Goal: Task Accomplishment & Management: Manage account settings

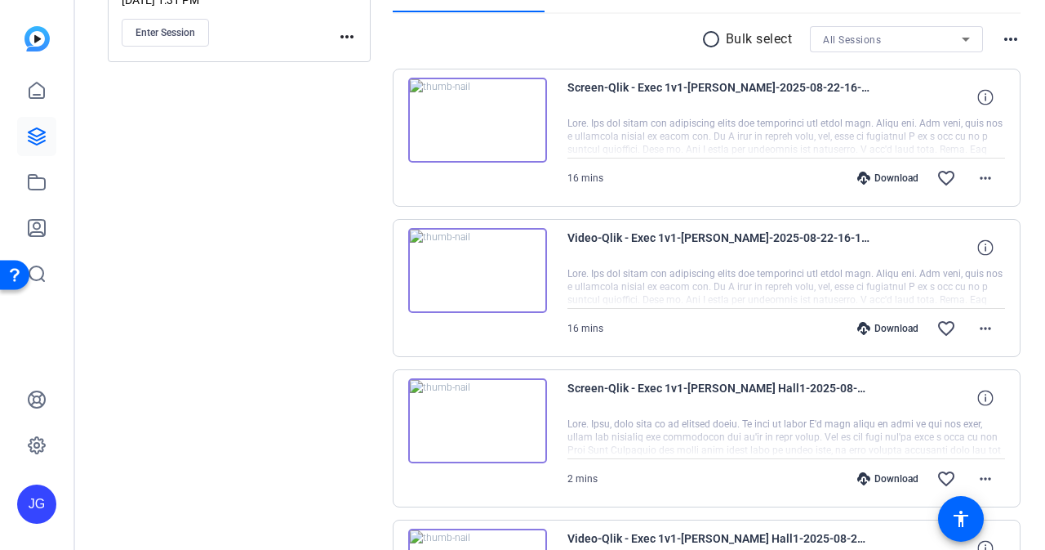
scroll to position [269, 0]
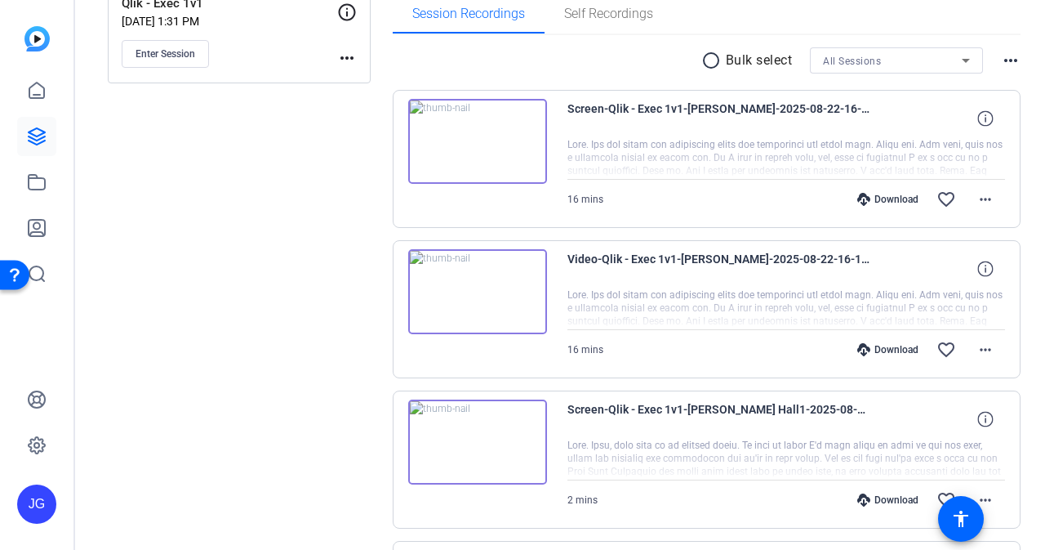
click at [33, 496] on div "JG" at bounding box center [36, 503] width 39 height 39
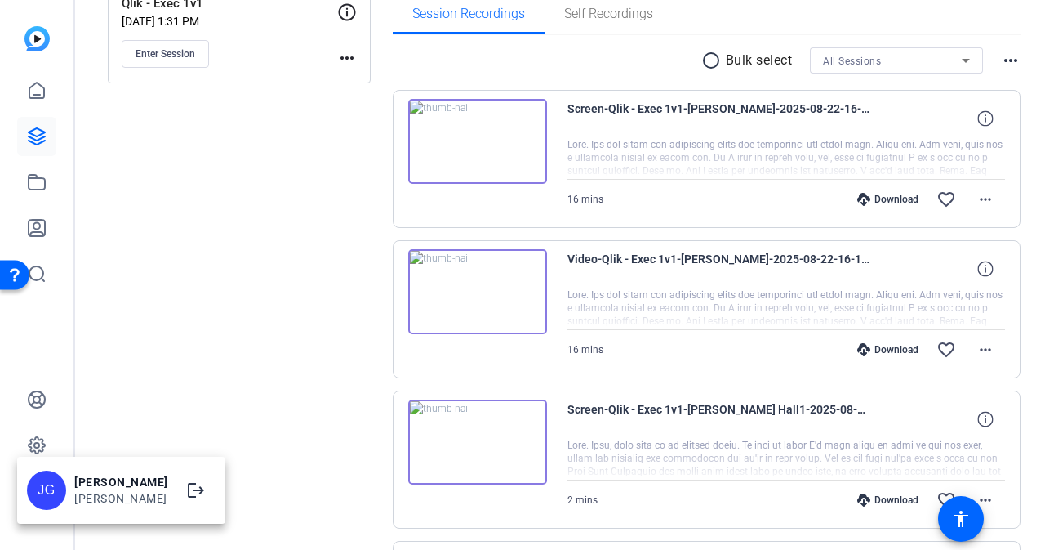
click at [85, 499] on div "[PERSON_NAME]" at bounding box center [121, 498] width 94 height 16
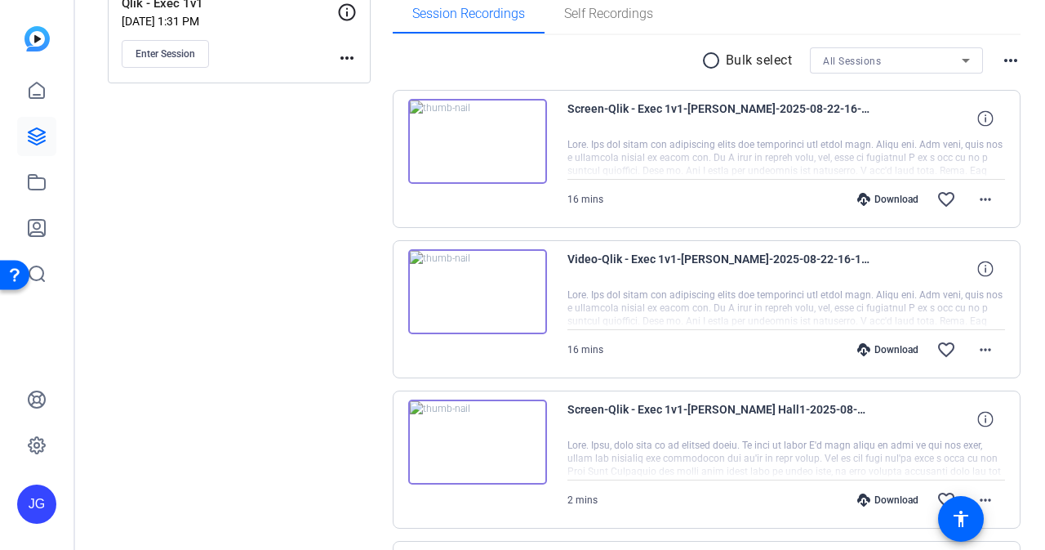
click at [36, 504] on div "JG" at bounding box center [36, 503] width 39 height 39
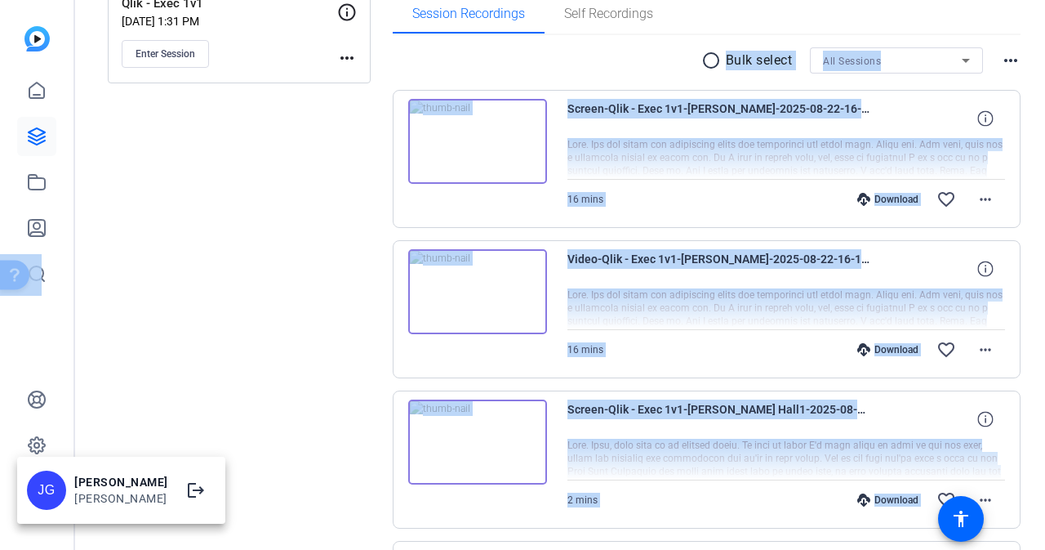
drag, startPoint x: 1044, startPoint y: 185, endPoint x: 1040, endPoint y: -2, distance: 187.9
click at [1040, 0] on html "Accessibility Screen-Reader Guide, Feedback, and Issue Reporting | New window J…" at bounding box center [522, 275] width 1045 height 550
click at [1038, 26] on div at bounding box center [522, 275] width 1045 height 550
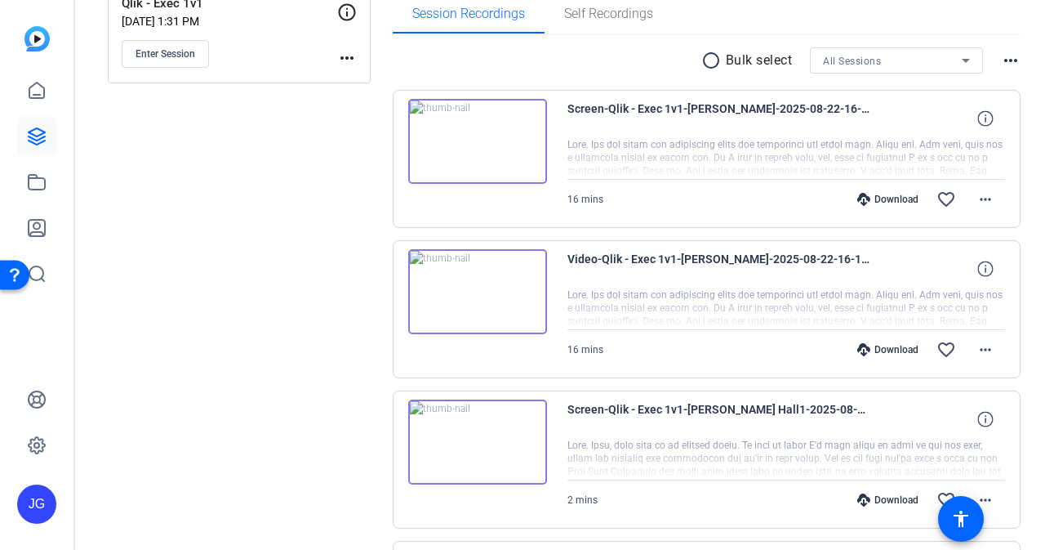
click at [38, 38] on img at bounding box center [36, 38] width 25 height 25
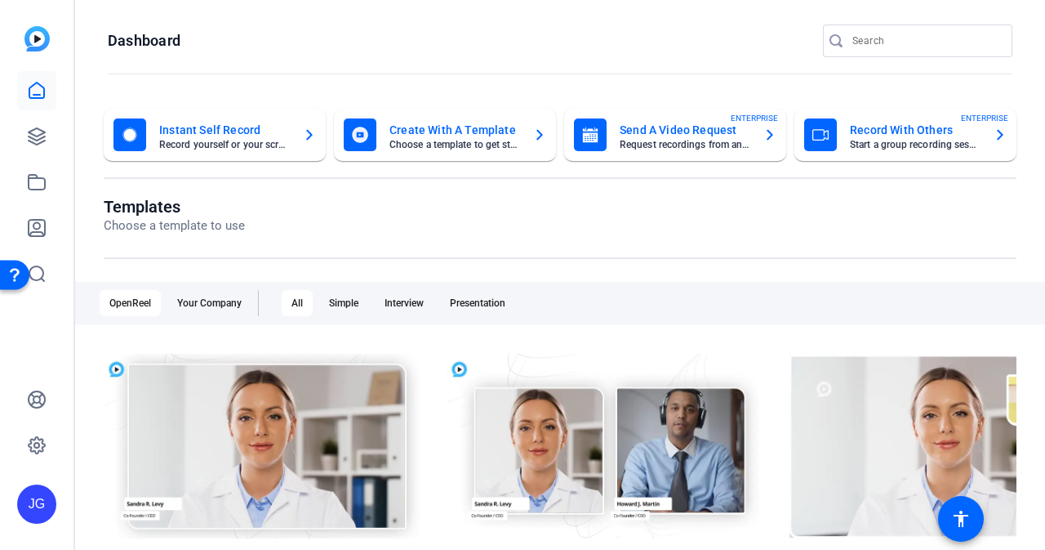
click at [42, 512] on div "JG" at bounding box center [36, 503] width 39 height 39
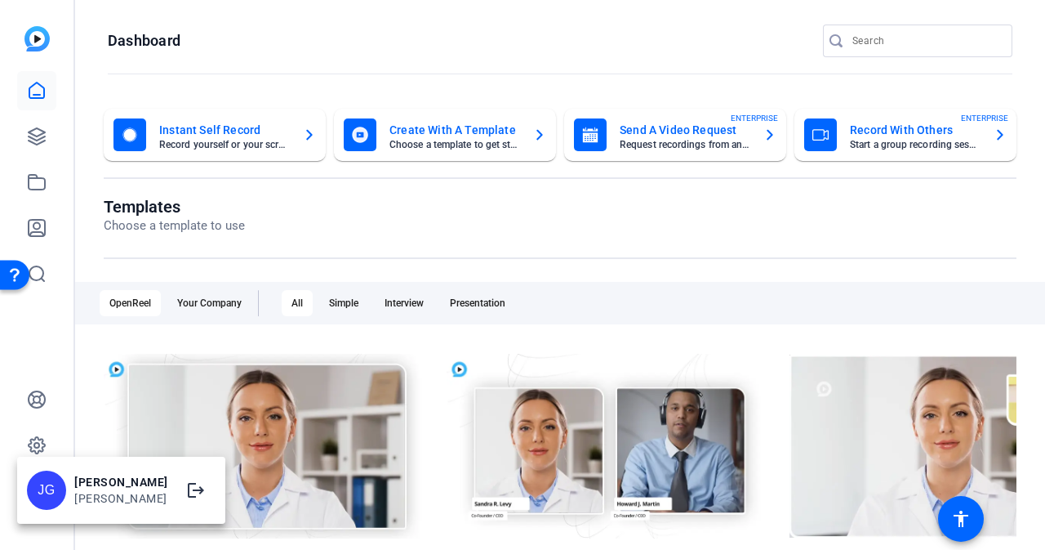
click at [68, 492] on div "[PERSON_NAME] [PERSON_NAME] logout" at bounding box center [121, 490] width 208 height 59
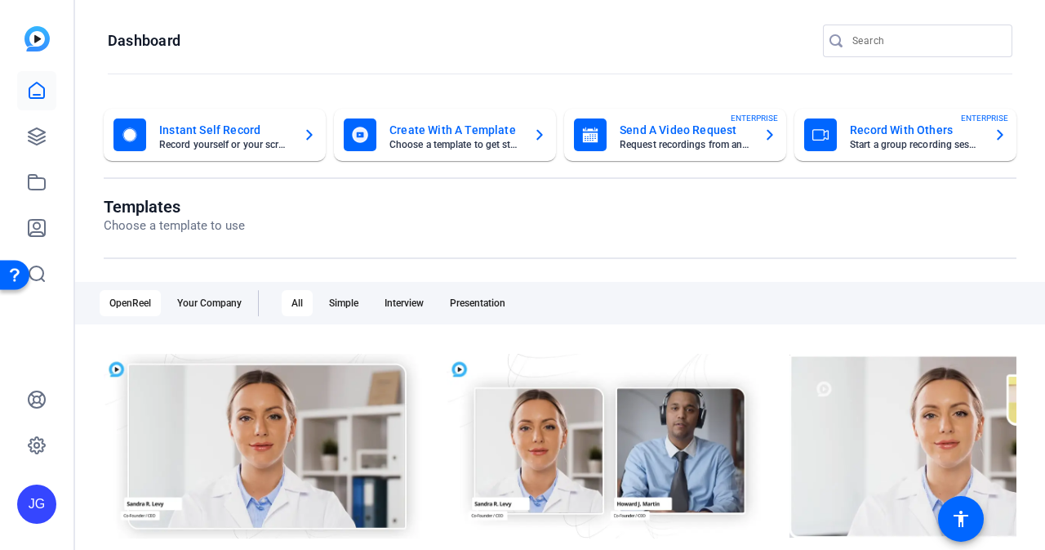
click at [63, 503] on div "JG" at bounding box center [36, 275] width 73 height 550
click at [38, 507] on div "JG" at bounding box center [36, 503] width 39 height 39
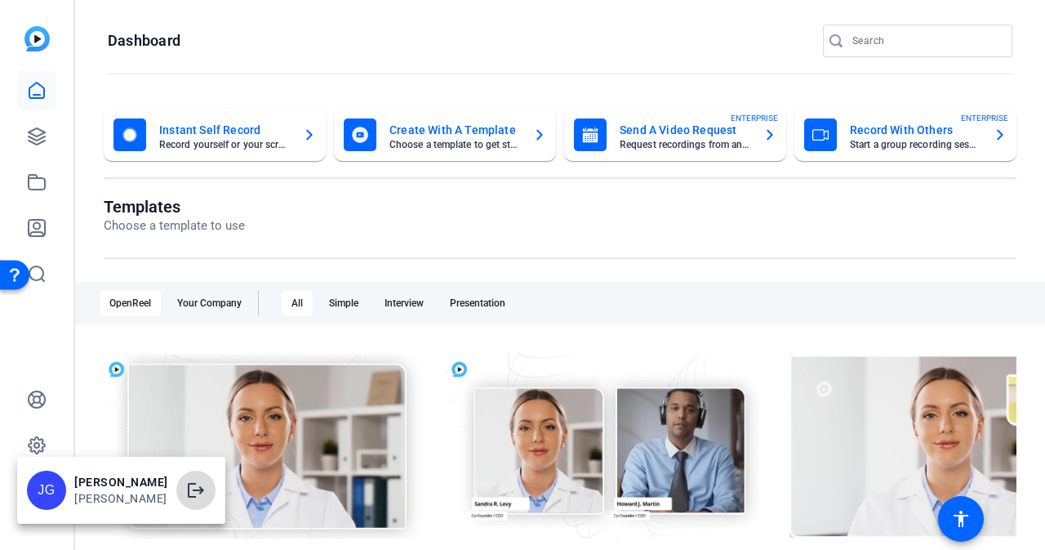
click at [186, 493] on mat-icon "logout" at bounding box center [196, 490] width 20 height 20
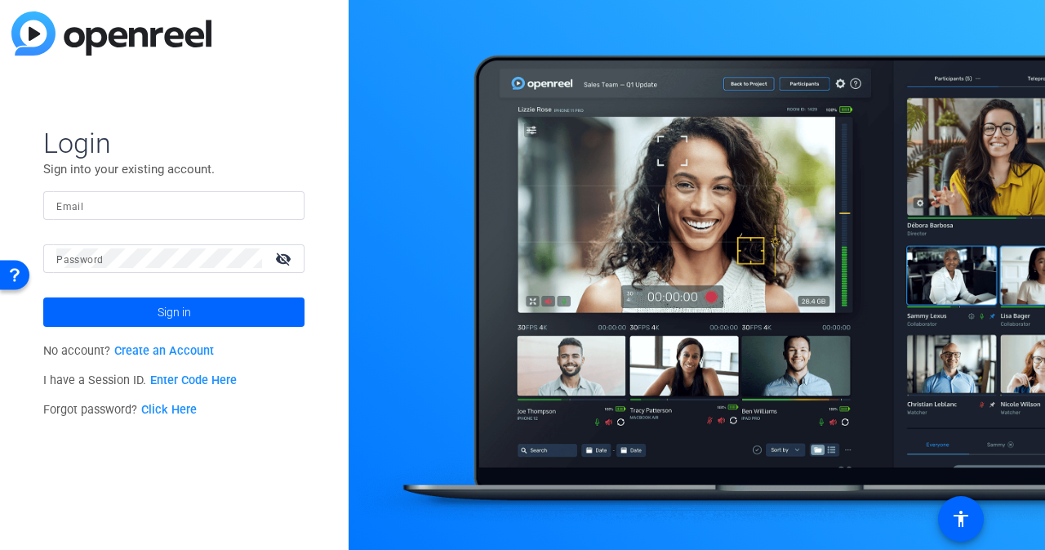
click at [167, 211] on input "Email" at bounding box center [173, 205] width 235 height 20
type input "[PERSON_NAME][EMAIL_ADDRESS][DOMAIN_NAME]"
